Goal: Book appointment/travel/reservation

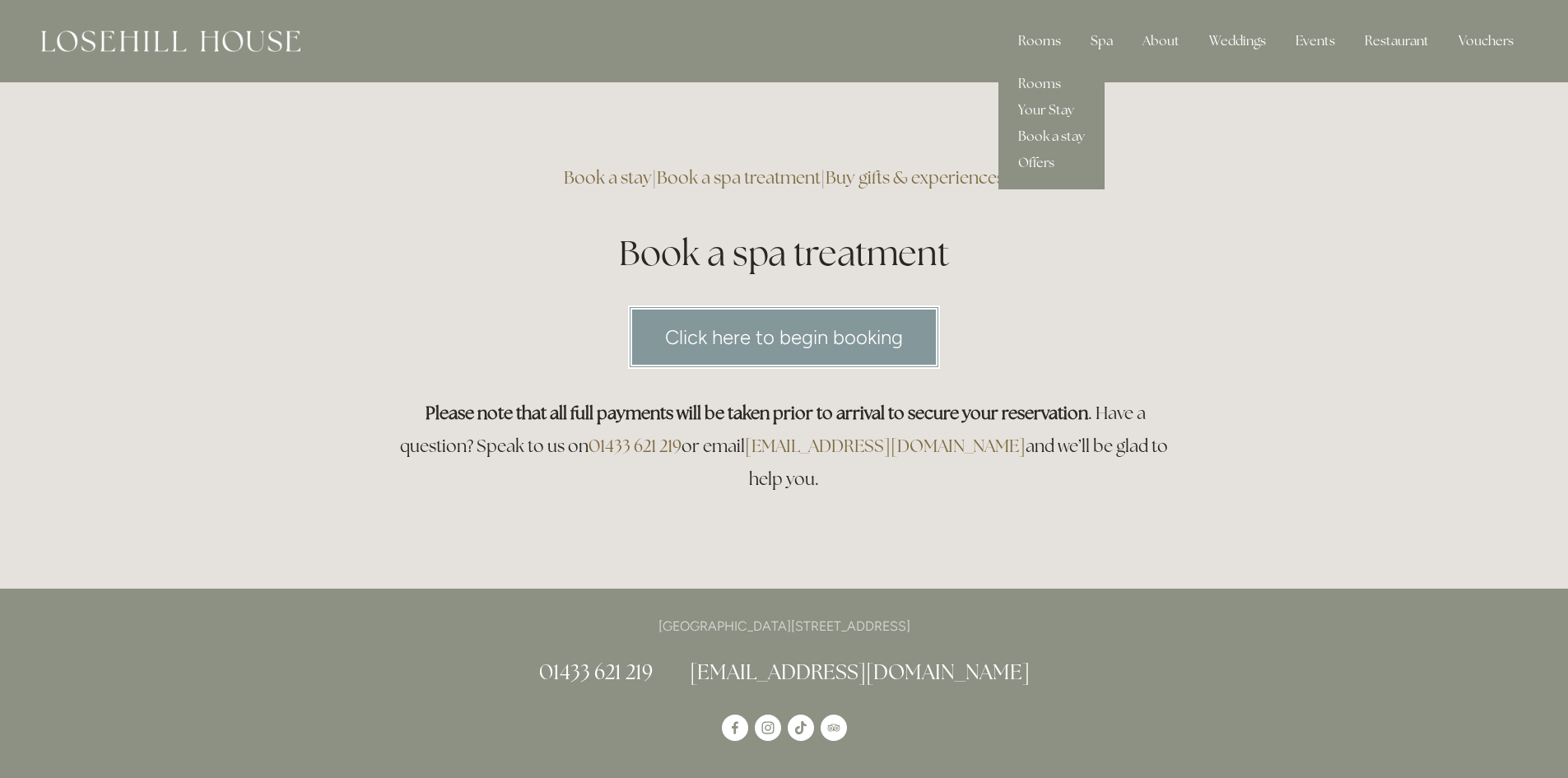
click at [1029, 44] on div "Rooms" at bounding box center [1039, 41] width 69 height 33
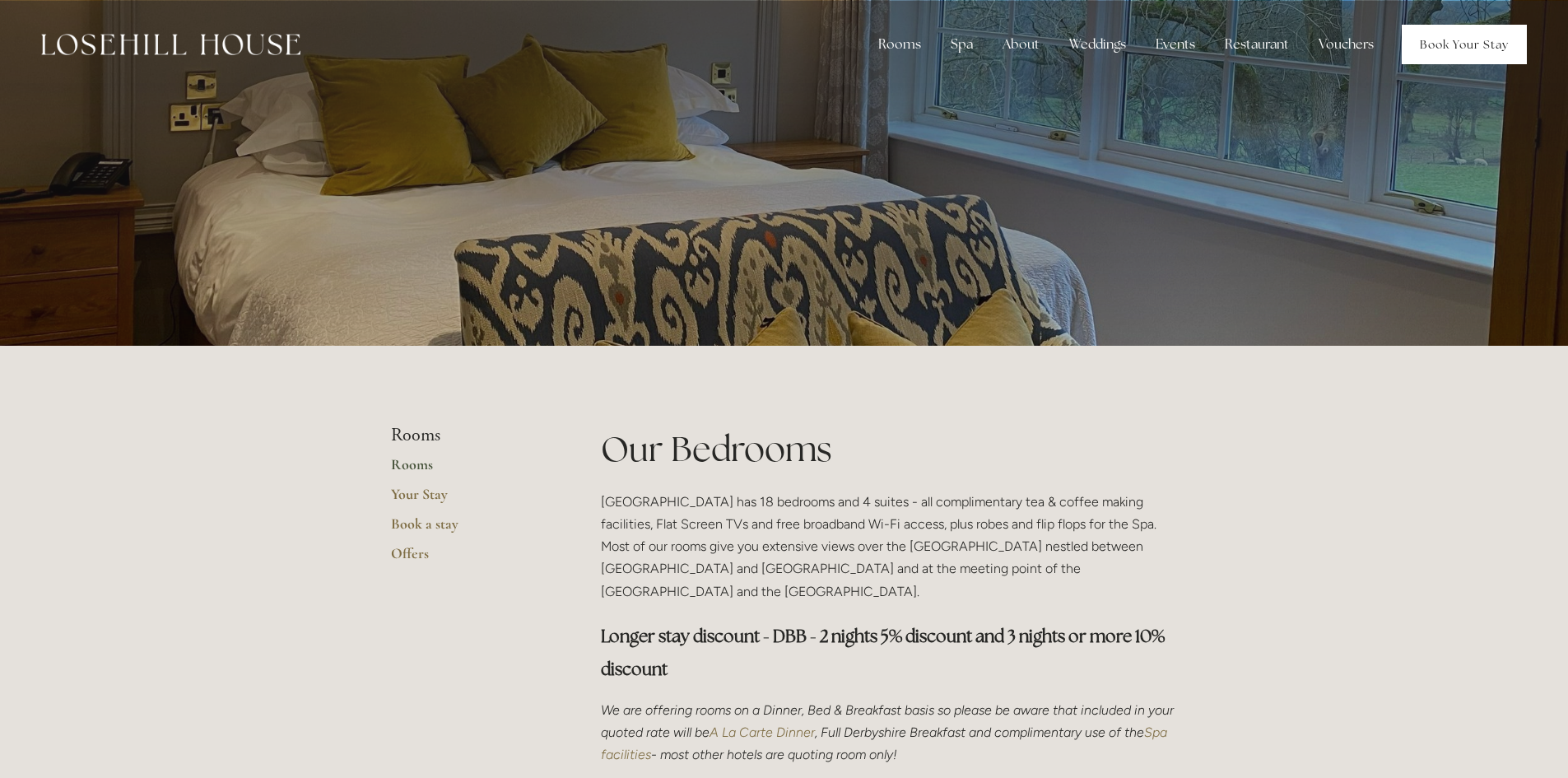
click at [1451, 34] on link "Book Your Stay" at bounding box center [1463, 44] width 125 height 39
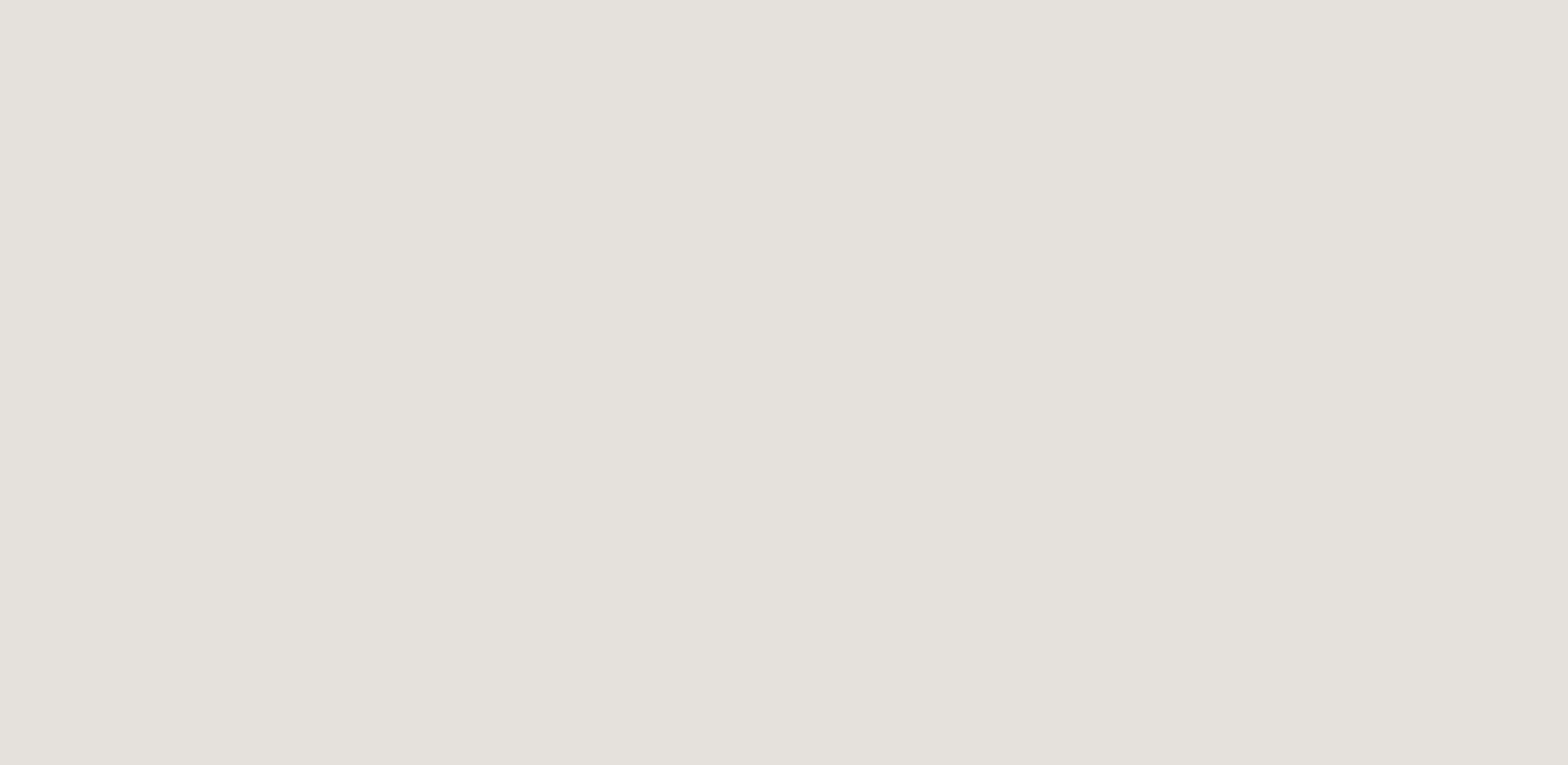
scroll to position [1563, 0]
